Goal: Task Accomplishment & Management: Manage account settings

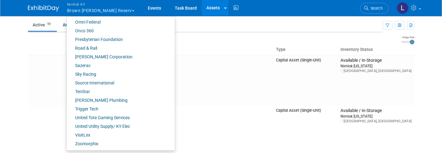
scroll to position [313, 0]
click at [91, 31] on link "Onco 360" at bounding box center [118, 31] width 103 height 9
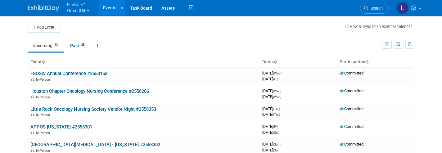
click at [171, 10] on link "Assets" at bounding box center [168, 8] width 23 height 16
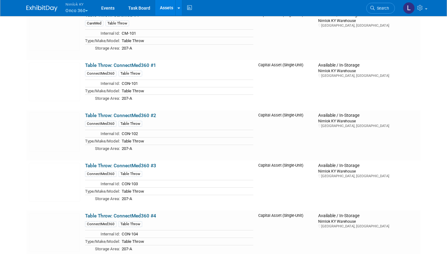
scroll to position [1976, 0]
click at [132, 65] on link "Table Throw: ConnectMed360 #1" at bounding box center [120, 66] width 71 height 6
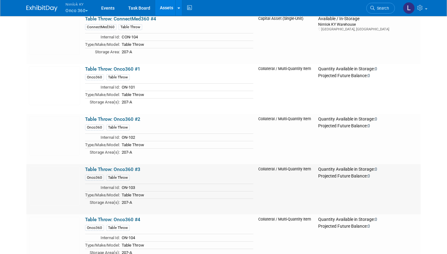
scroll to position [2185, 0]
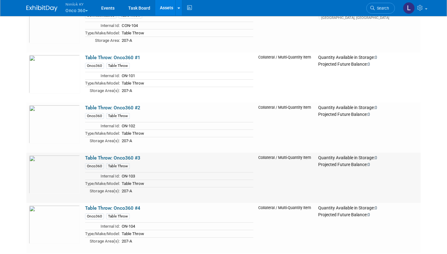
click at [112, 57] on link "Table Throw: Onco360 #1" at bounding box center [112, 58] width 55 height 6
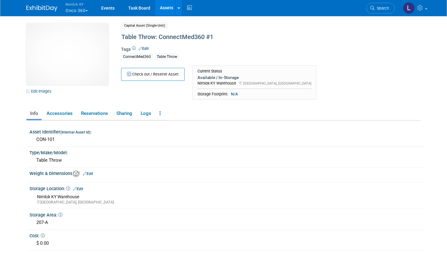
click at [99, 114] on link "Reservations" at bounding box center [94, 113] width 34 height 11
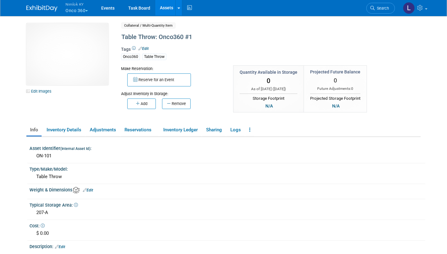
click at [142, 128] on link "Reservations" at bounding box center [140, 130] width 38 height 11
